Goal: Information Seeking & Learning: Learn about a topic

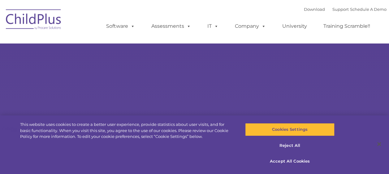
select select "MEDIUM"
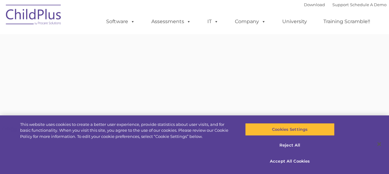
type input ""
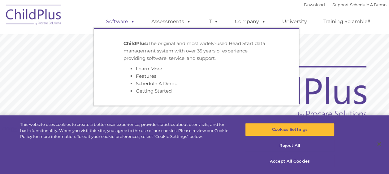
click at [130, 22] on span at bounding box center [131, 22] width 7 height 6
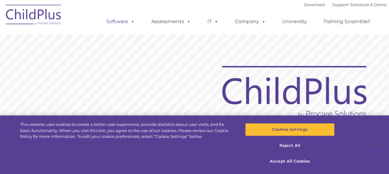
click at [130, 22] on span at bounding box center [131, 22] width 7 height 6
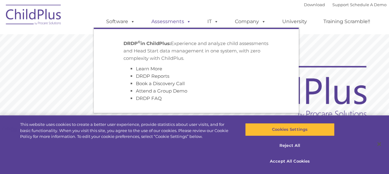
click at [176, 23] on link "Assessments" at bounding box center [171, 21] width 52 height 12
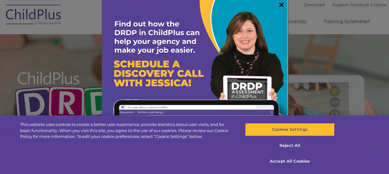
drag, startPoint x: 393, startPoint y: 4, endPoint x: 275, endPoint y: 4, distance: 117.8
drag, startPoint x: 275, startPoint y: 4, endPoint x: 253, endPoint y: 9, distance: 23.0
click at [253, 9] on img at bounding box center [195, 93] width 186 height 186
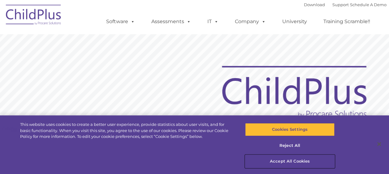
click at [281, 163] on button "Accept All Cookies" at bounding box center [289, 161] width 89 height 13
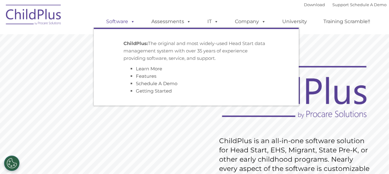
click at [130, 21] on span at bounding box center [131, 22] width 7 height 6
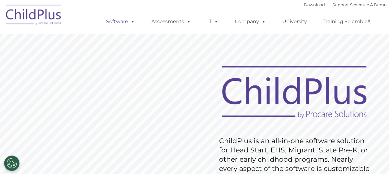
click at [130, 21] on span at bounding box center [131, 22] width 7 height 6
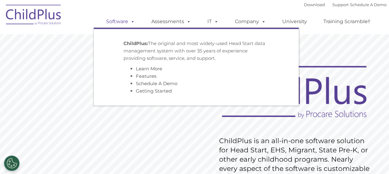
click at [130, 21] on span at bounding box center [131, 22] width 7 height 6
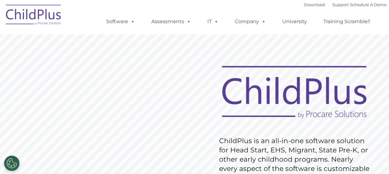
drag, startPoint x: 391, startPoint y: 14, endPoint x: 270, endPoint y: 122, distance: 162.7
click at [270, 122] on rs-slide "Request Pricing ChildPlus is an all-in-one software solution for Head Start, EH…" at bounding box center [194, 161] width 389 height 278
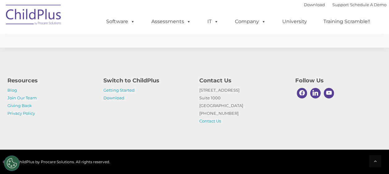
scroll to position [1567, 0]
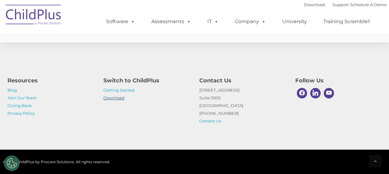
click at [108, 97] on link "Download" at bounding box center [113, 98] width 21 height 5
